Goal: Task Accomplishment & Management: Use online tool/utility

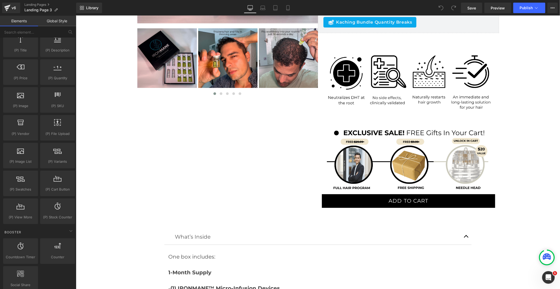
scroll to position [525, 0]
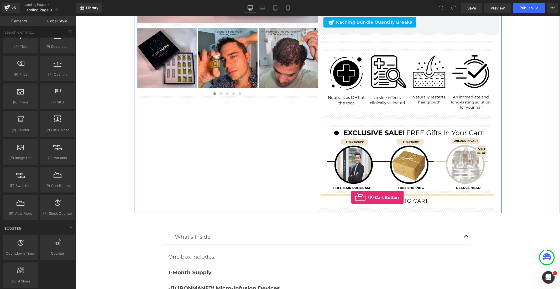
drag, startPoint x: 130, startPoint y: 199, endPoint x: 351, endPoint y: 197, distance: 221.5
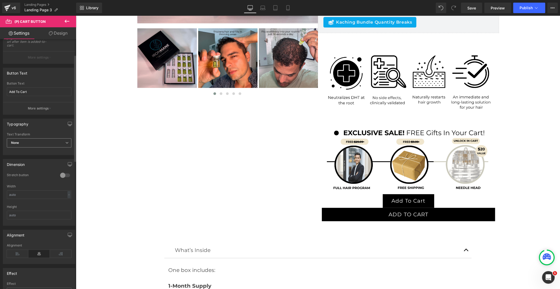
scroll to position [117, 0]
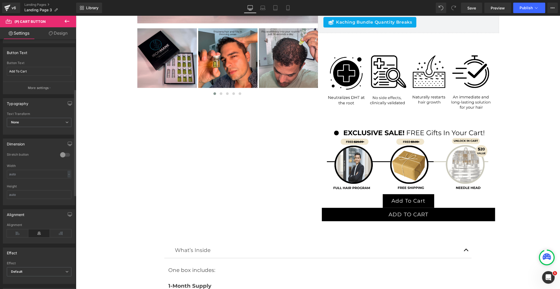
click at [66, 154] on div at bounding box center [65, 155] width 13 height 8
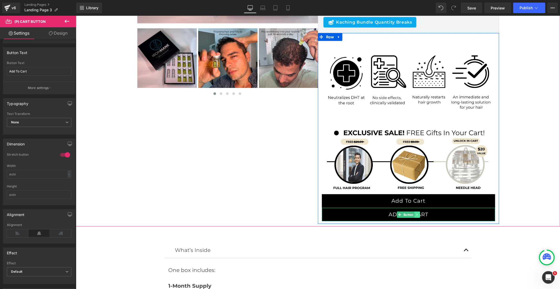
click at [416, 214] on icon at bounding box center [417, 214] width 3 height 3
click at [419, 214] on link at bounding box center [420, 215] width 6 height 6
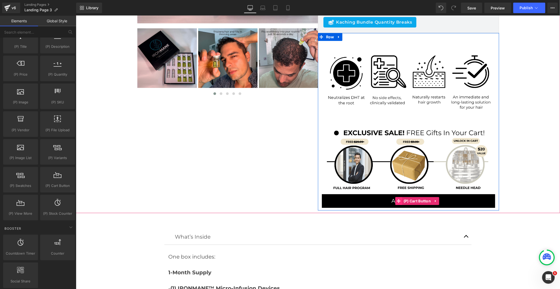
click at [398, 201] on icon at bounding box center [399, 201] width 4 height 4
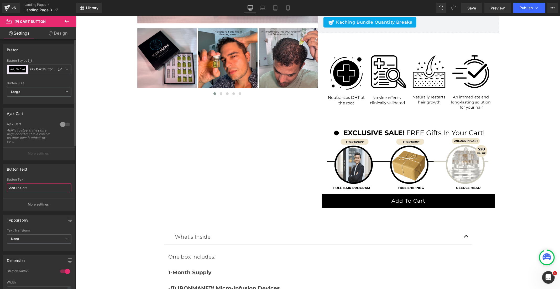
drag, startPoint x: 11, startPoint y: 184, endPoint x: 0, endPoint y: 184, distance: 11.0
click at [0, 184] on div "Button Text Add To Cart Button Text Add To Cart More settings" at bounding box center [39, 185] width 79 height 51
type input "ADD TO CART"
click at [472, 9] on span "Save" at bounding box center [472, 8] width 9 height 6
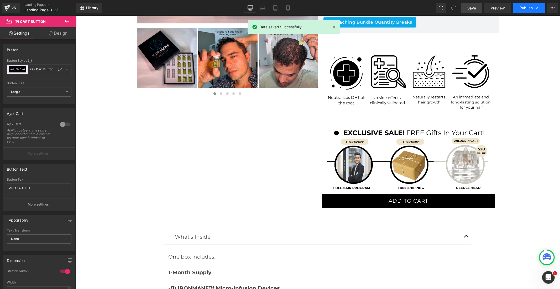
click at [521, 8] on span "Publish" at bounding box center [526, 8] width 13 height 4
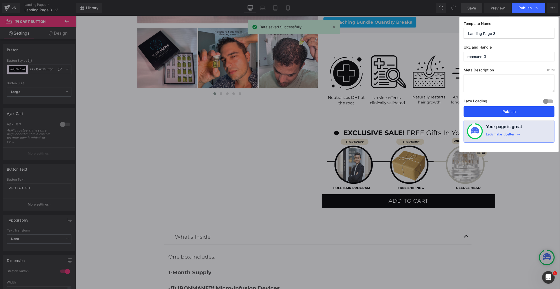
click at [511, 110] on button "Publish" at bounding box center [509, 111] width 91 height 11
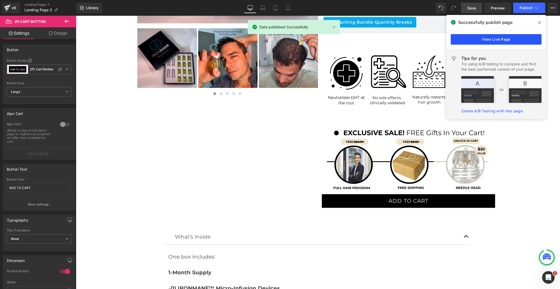
click at [504, 38] on link "View Live Page" at bounding box center [496, 39] width 91 height 11
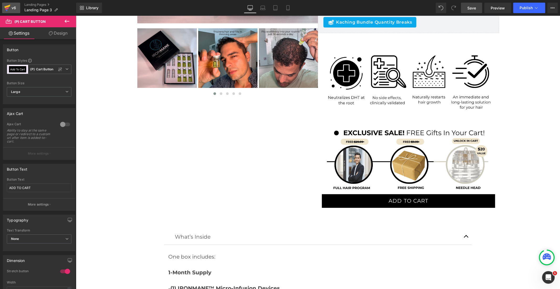
click at [16, 8] on div "v6" at bounding box center [14, 7] width 7 height 7
